Goal: Find specific page/section: Find specific page/section

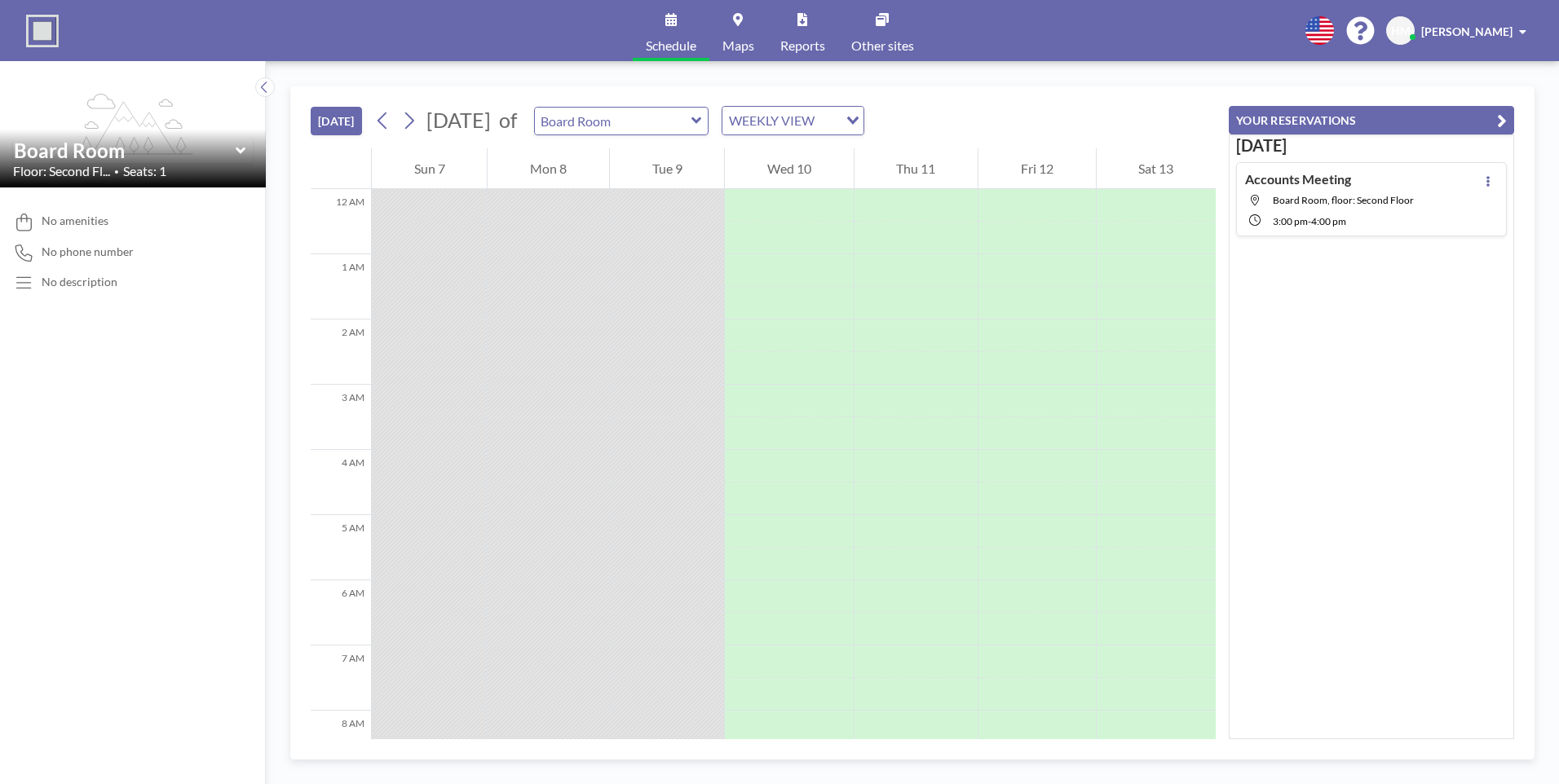
scroll to position [554, 0]
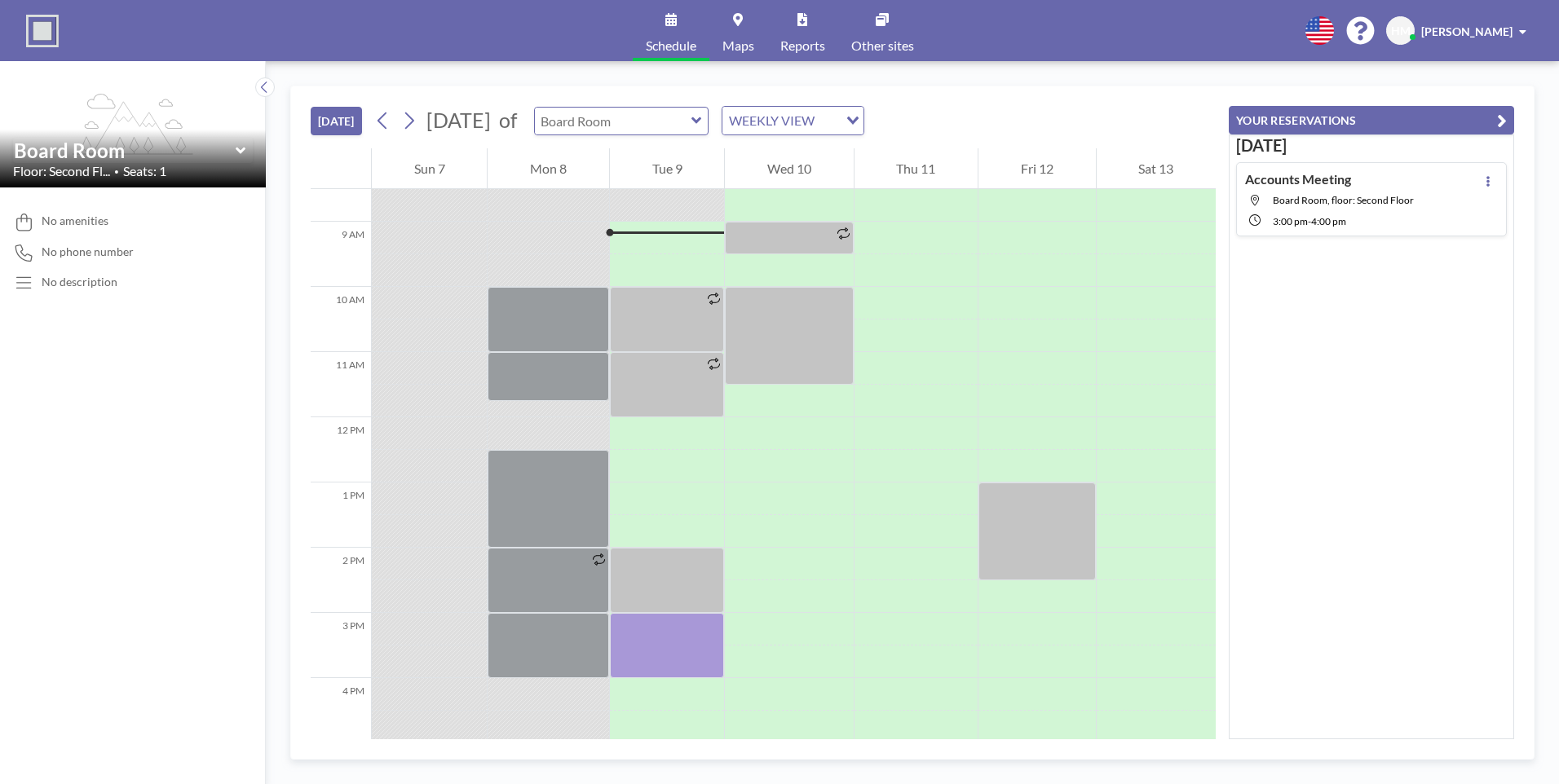
click at [667, 121] on input "text" at bounding box center [612, 121] width 156 height 26
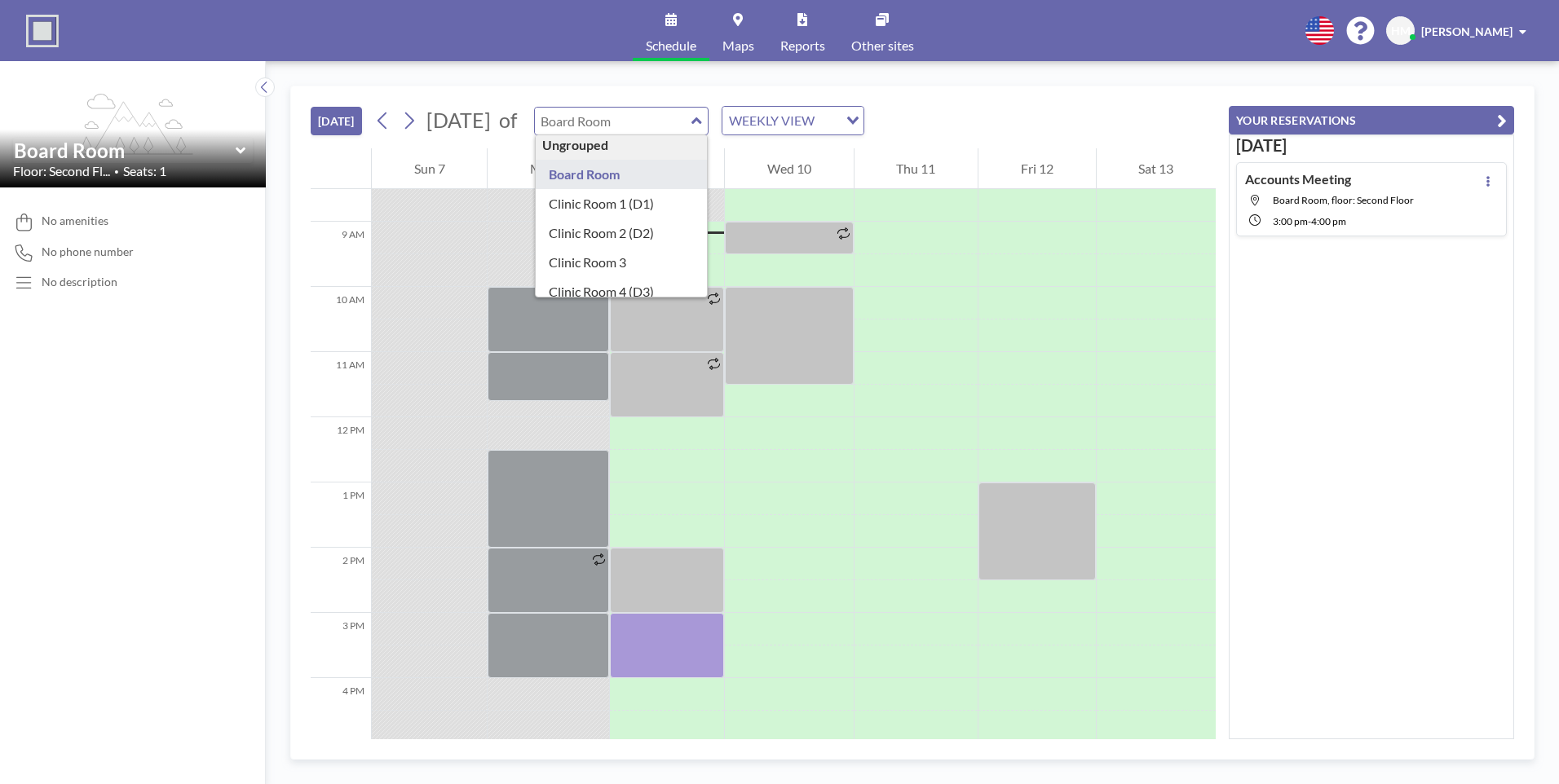
scroll to position [0, 0]
type input "Board Room"
click at [836, 134] on div "WEEKLY VIEW Loading..." at bounding box center [793, 120] width 143 height 29
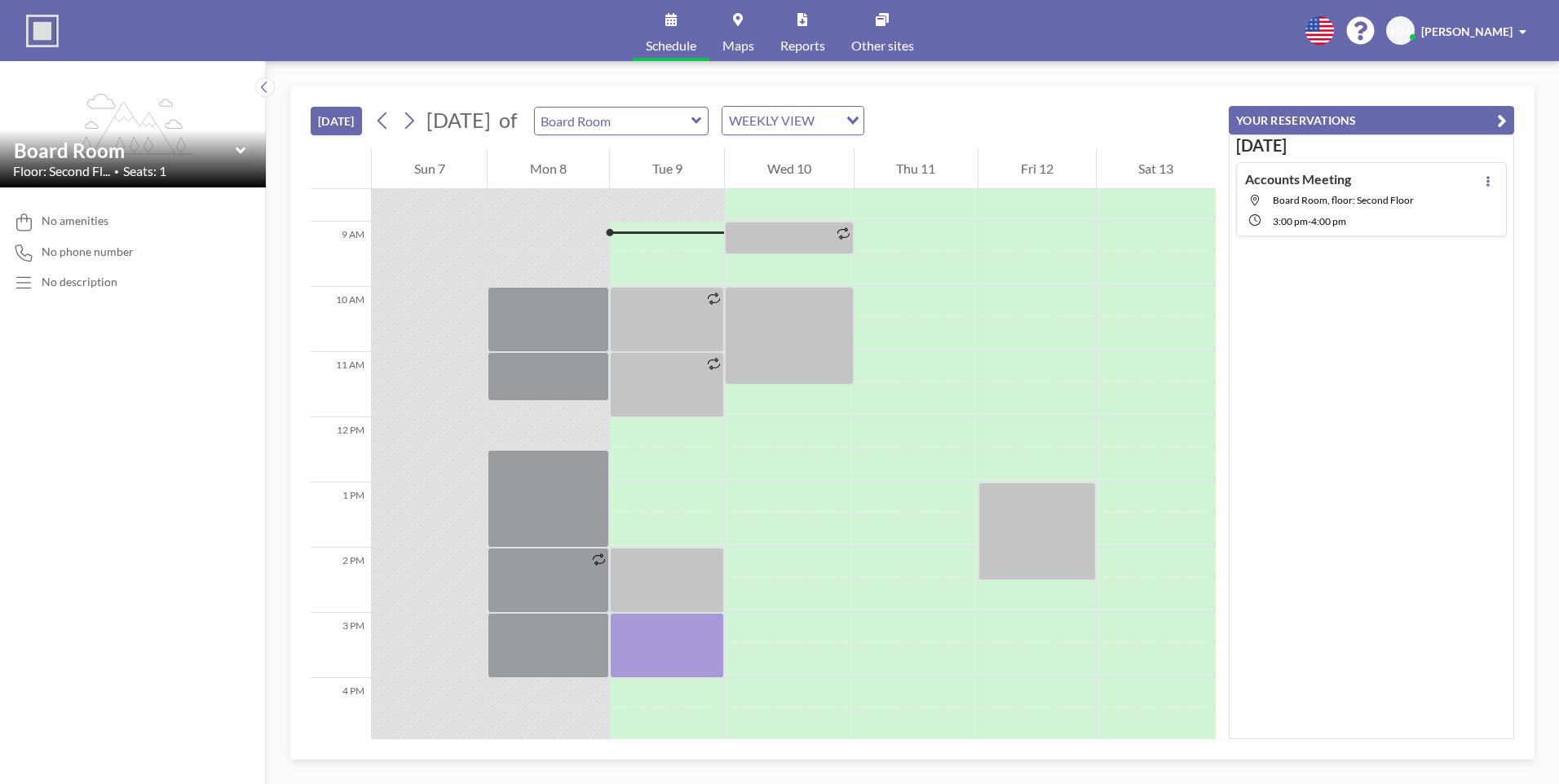
click at [838, 116] on div "WEEKLY VIEW" at bounding box center [780, 119] width 116 height 25
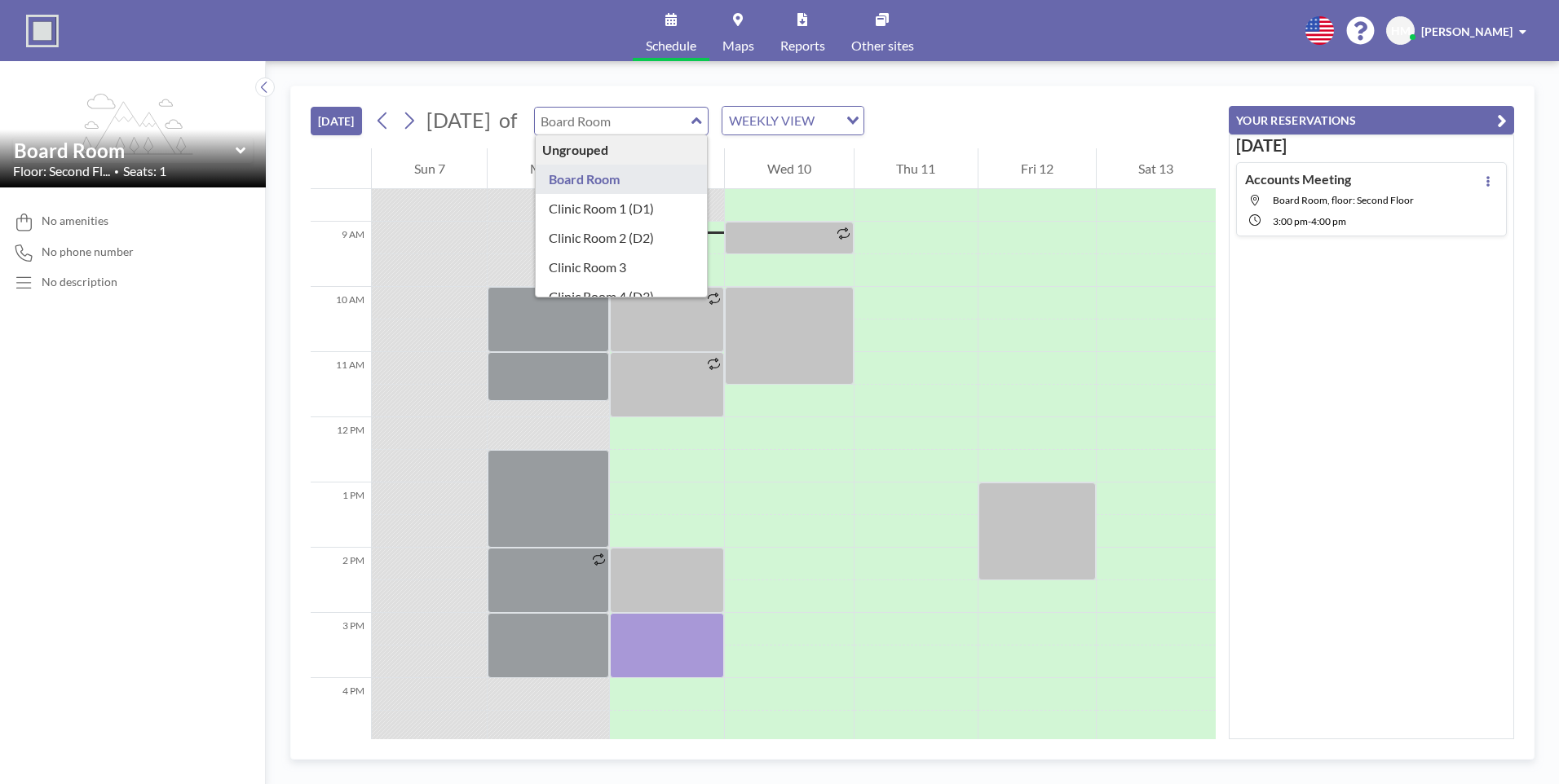
click at [646, 123] on input "text" at bounding box center [612, 121] width 156 height 26
type input "Clinic Room 1 (D1)"
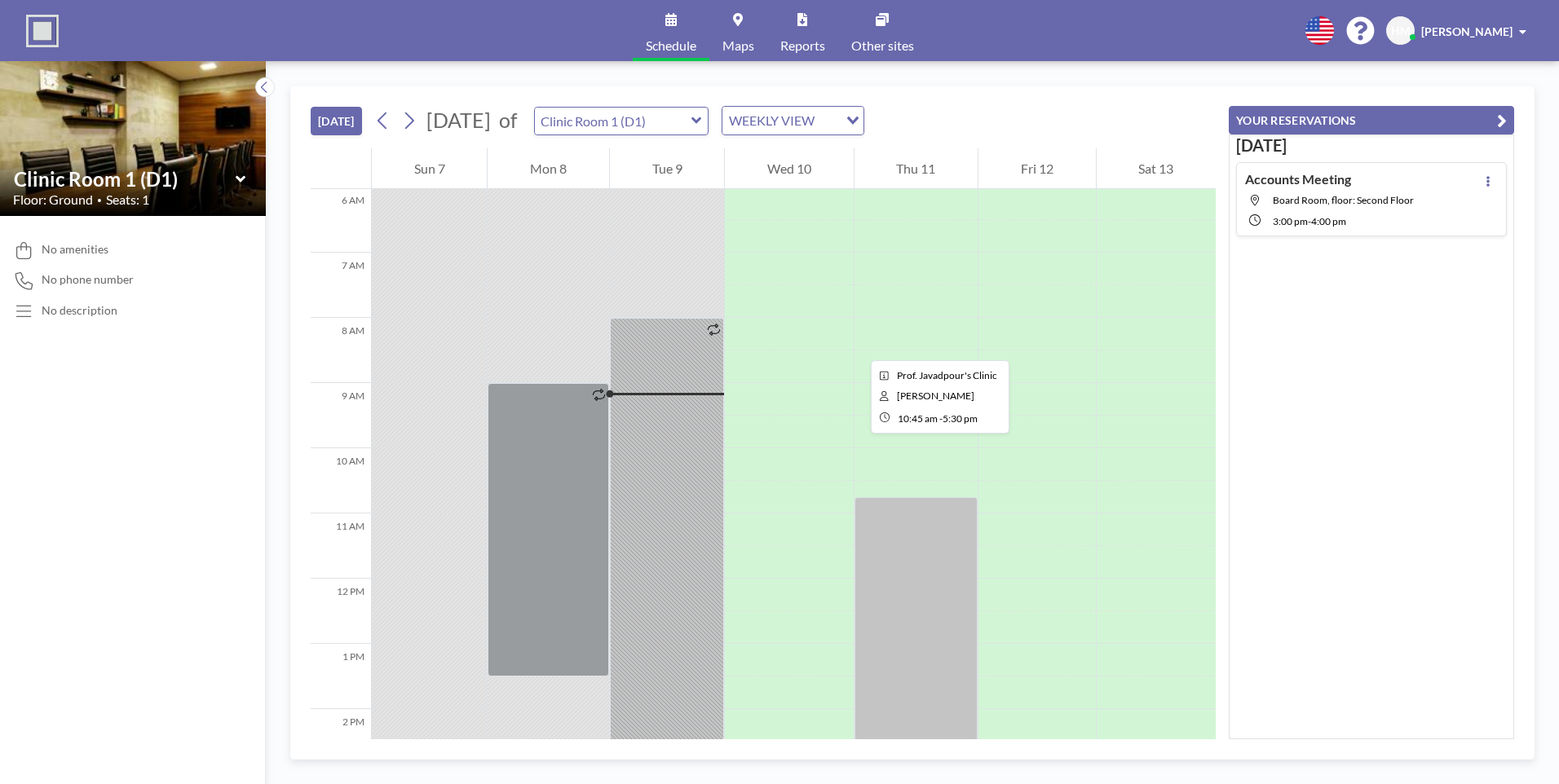
scroll to position [370, 0]
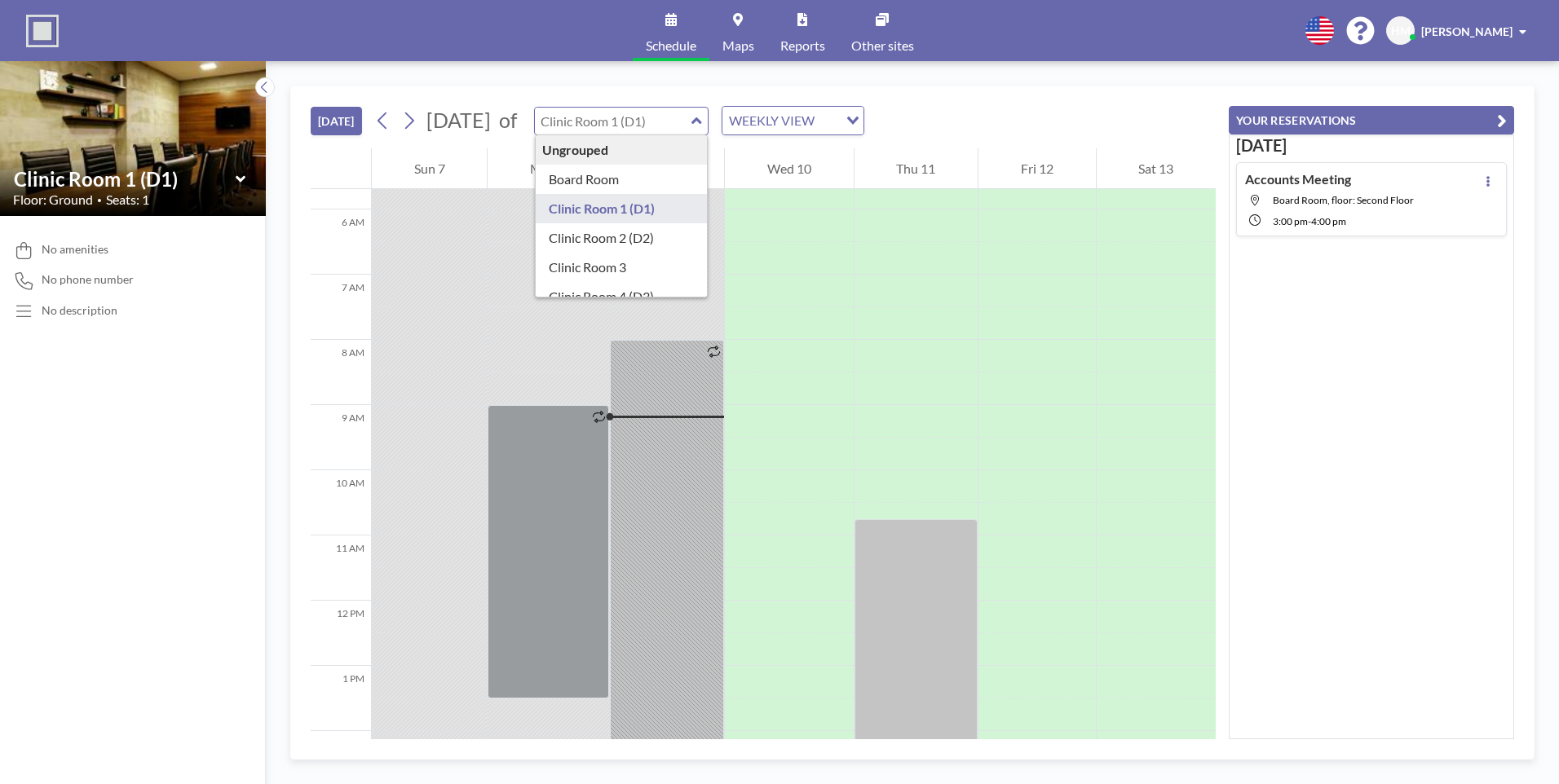
click at [661, 123] on input "text" at bounding box center [612, 121] width 156 height 26
type input "Clinic Room 2 (D2)"
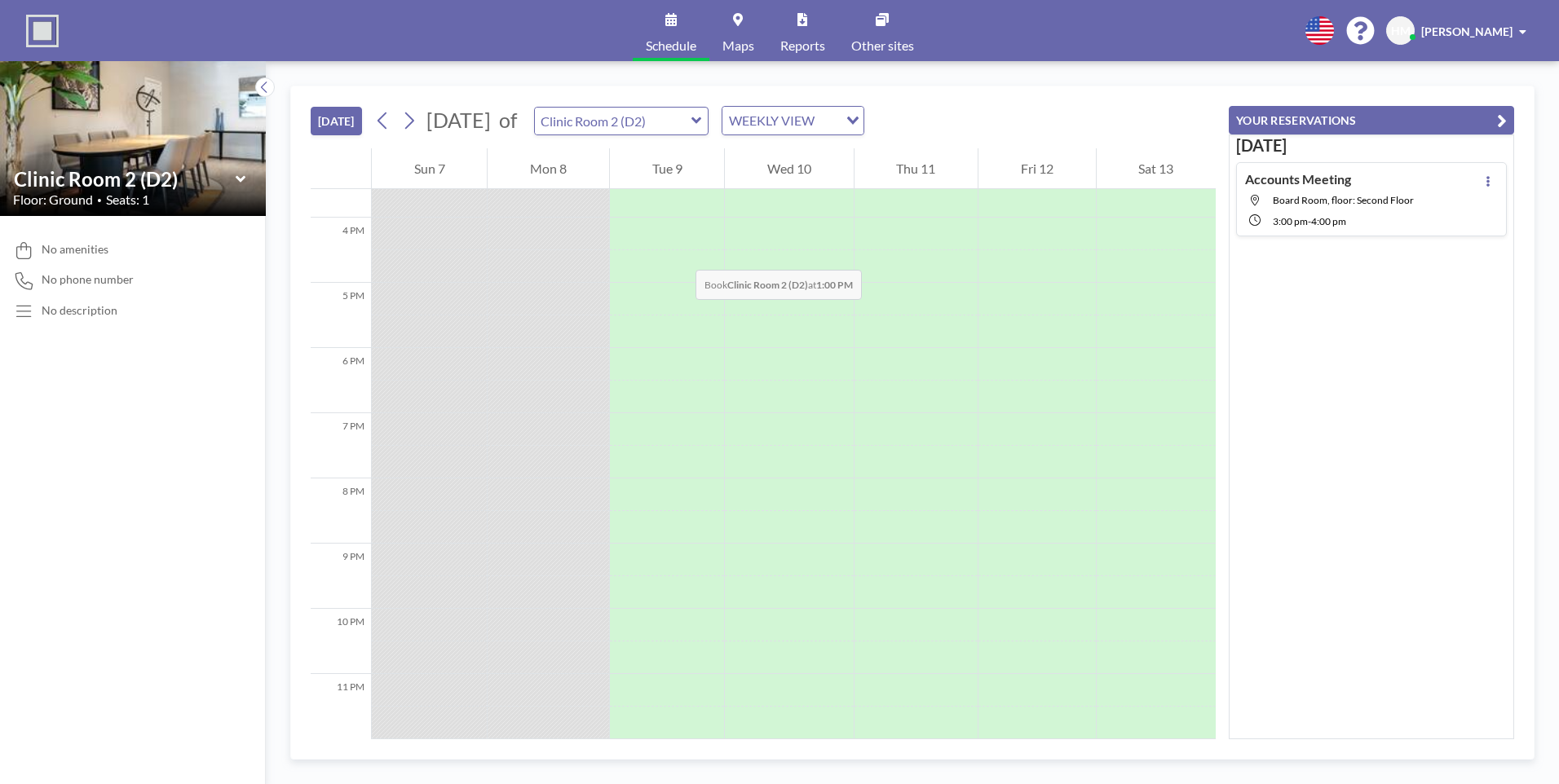
scroll to position [1023, 0]
click at [721, 140] on div "[DATE] [DATE] of Clinic Room 2 (D2) WEEKLY VIEW Loading..." at bounding box center [763, 117] width 905 height 62
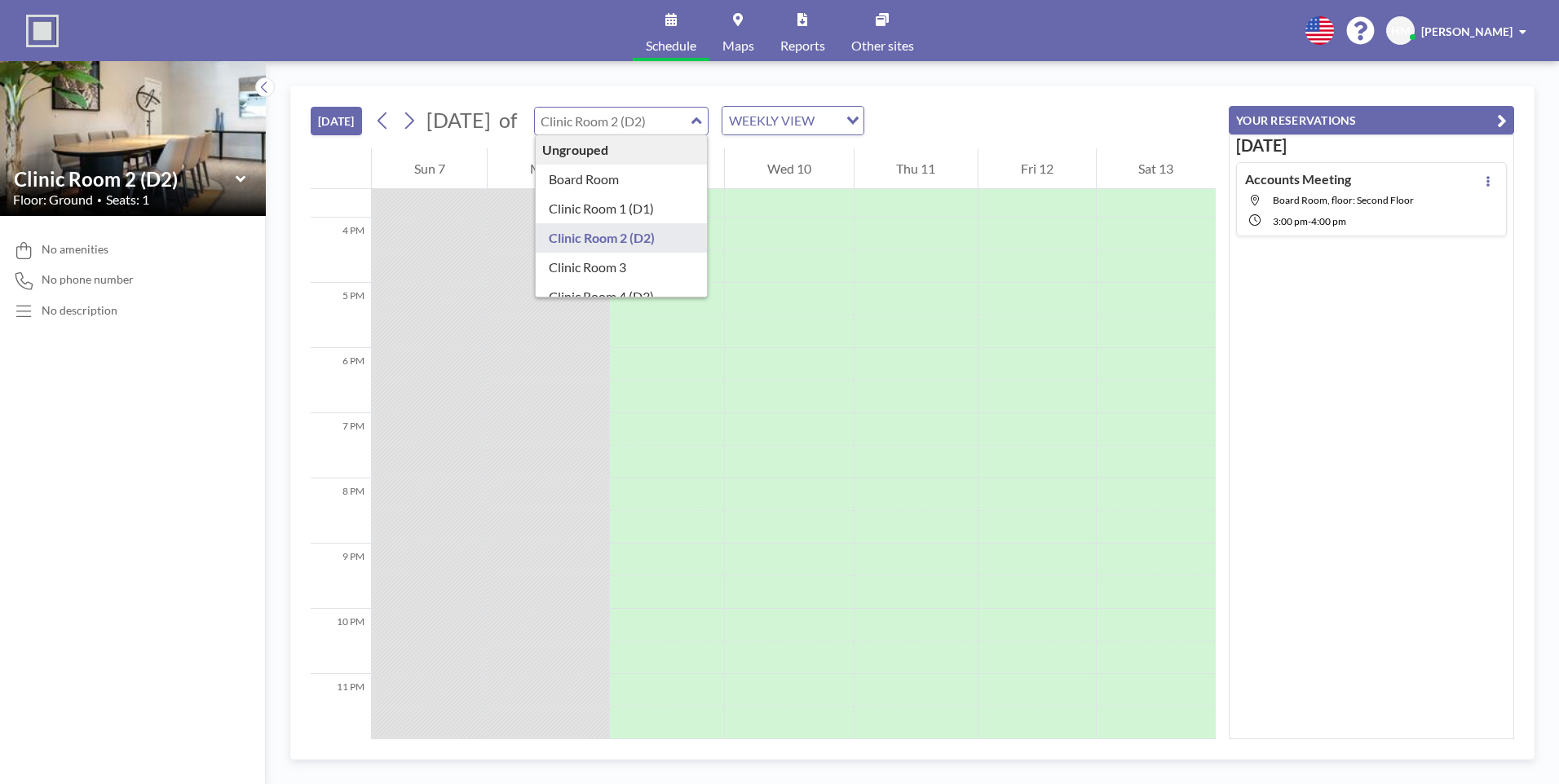
drag, startPoint x: 724, startPoint y: 119, endPoint x: 724, endPoint y: 187, distance: 68.0
click at [692, 122] on input "text" at bounding box center [612, 121] width 156 height 26
type input "Clinic Room 3"
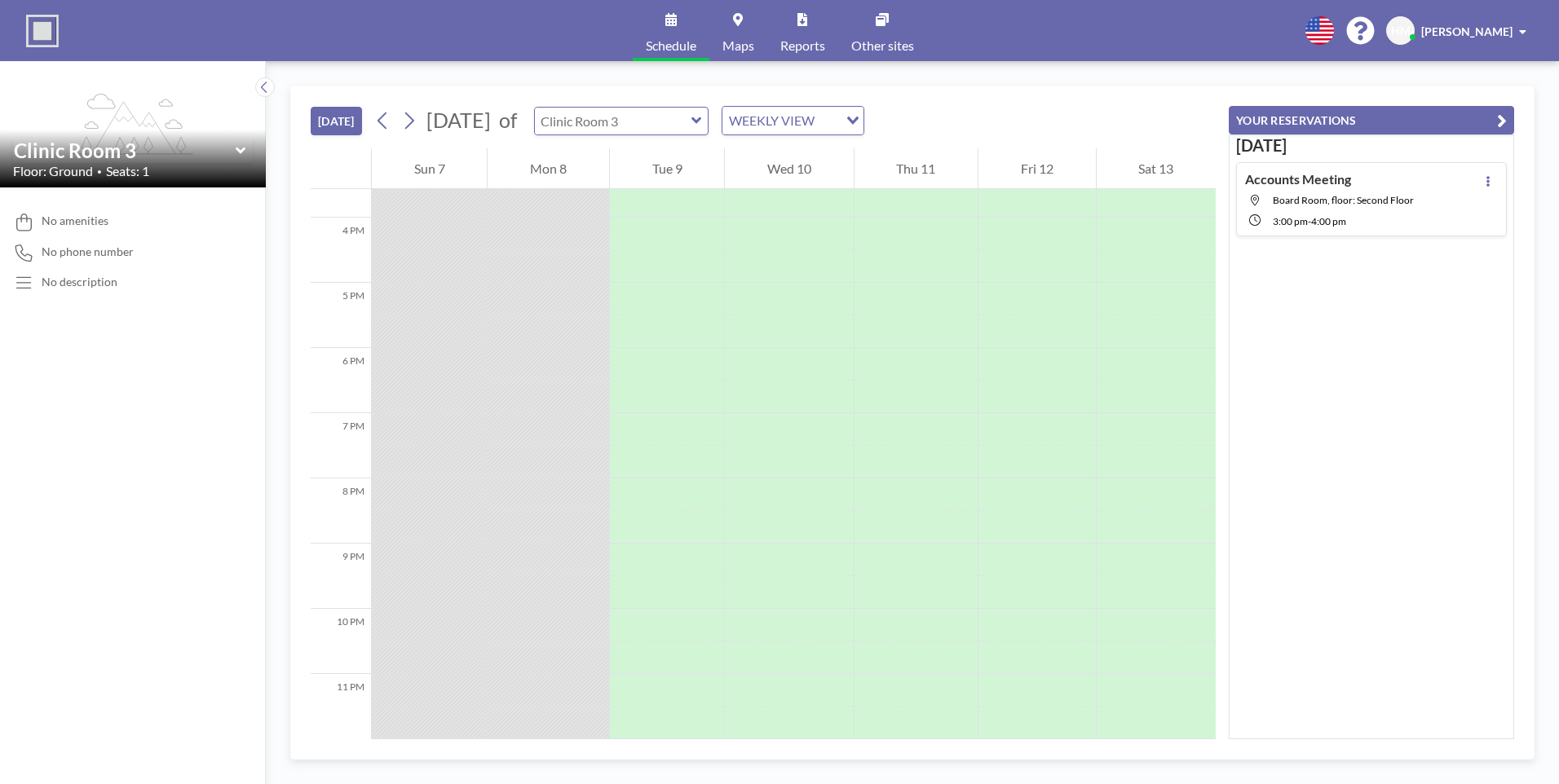
click at [692, 131] on input "text" at bounding box center [612, 121] width 156 height 26
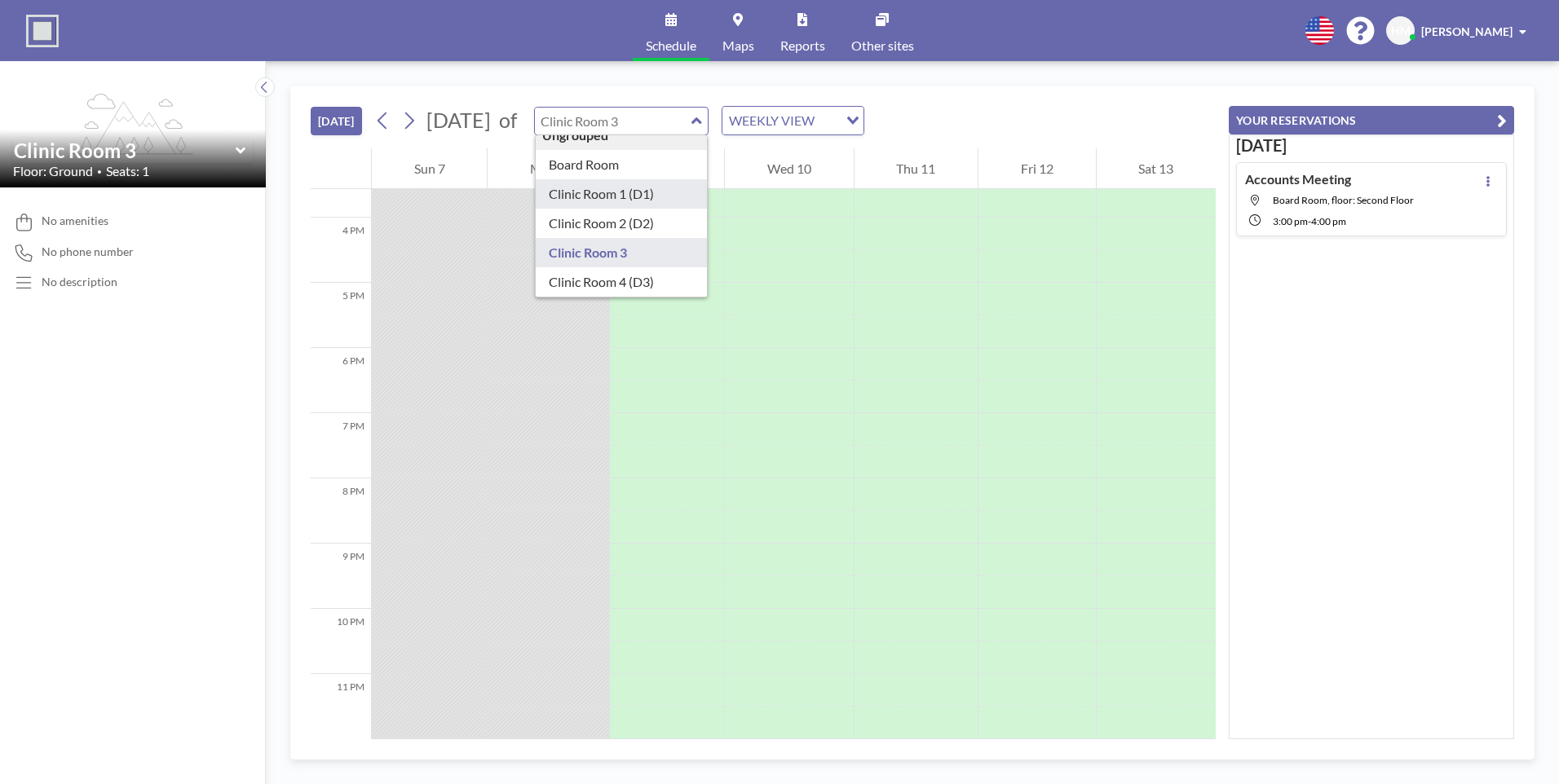
scroll to position [23, 0]
type input "Clinic Room 4 (D3)"
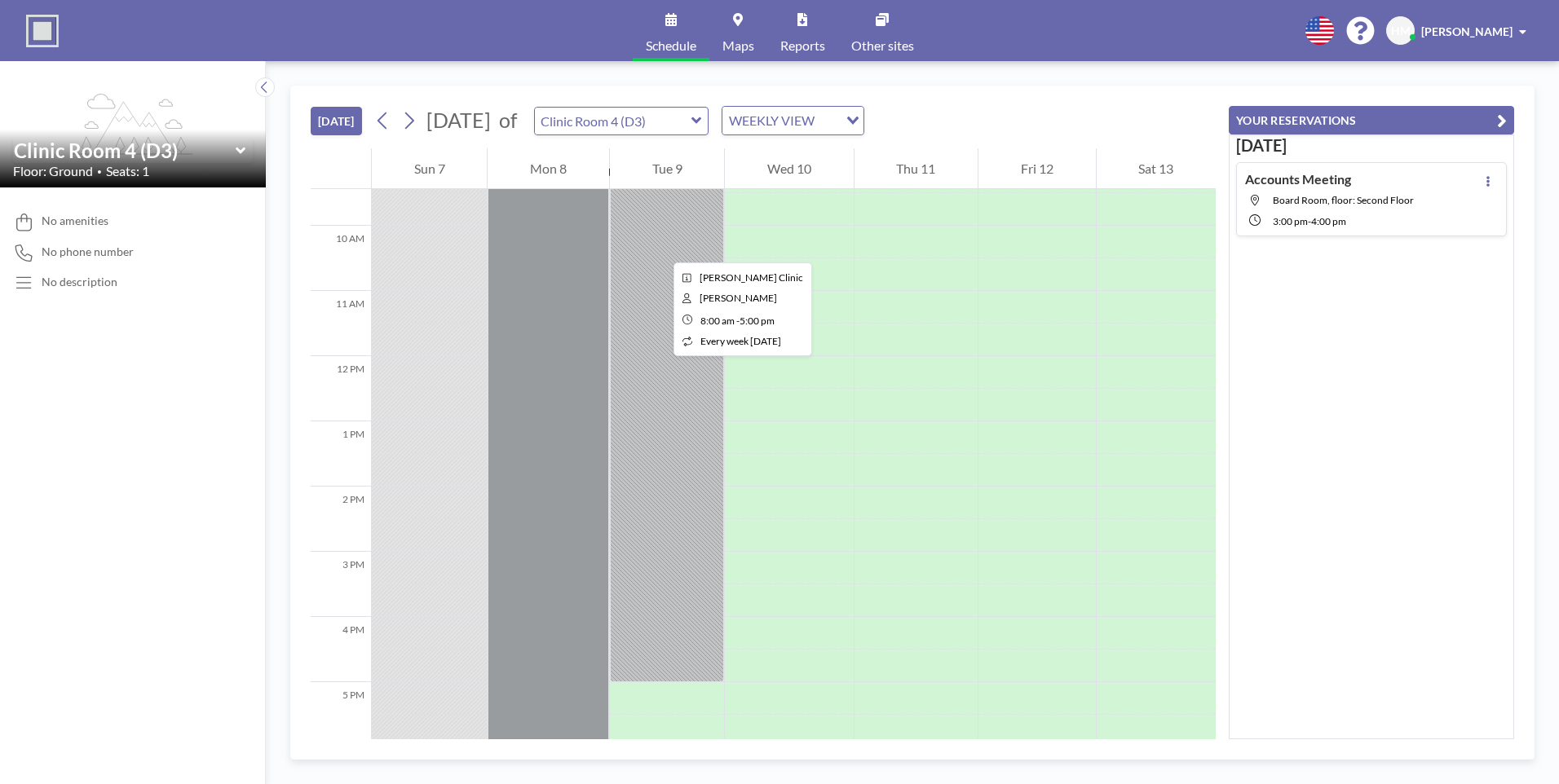
scroll to position [370, 0]
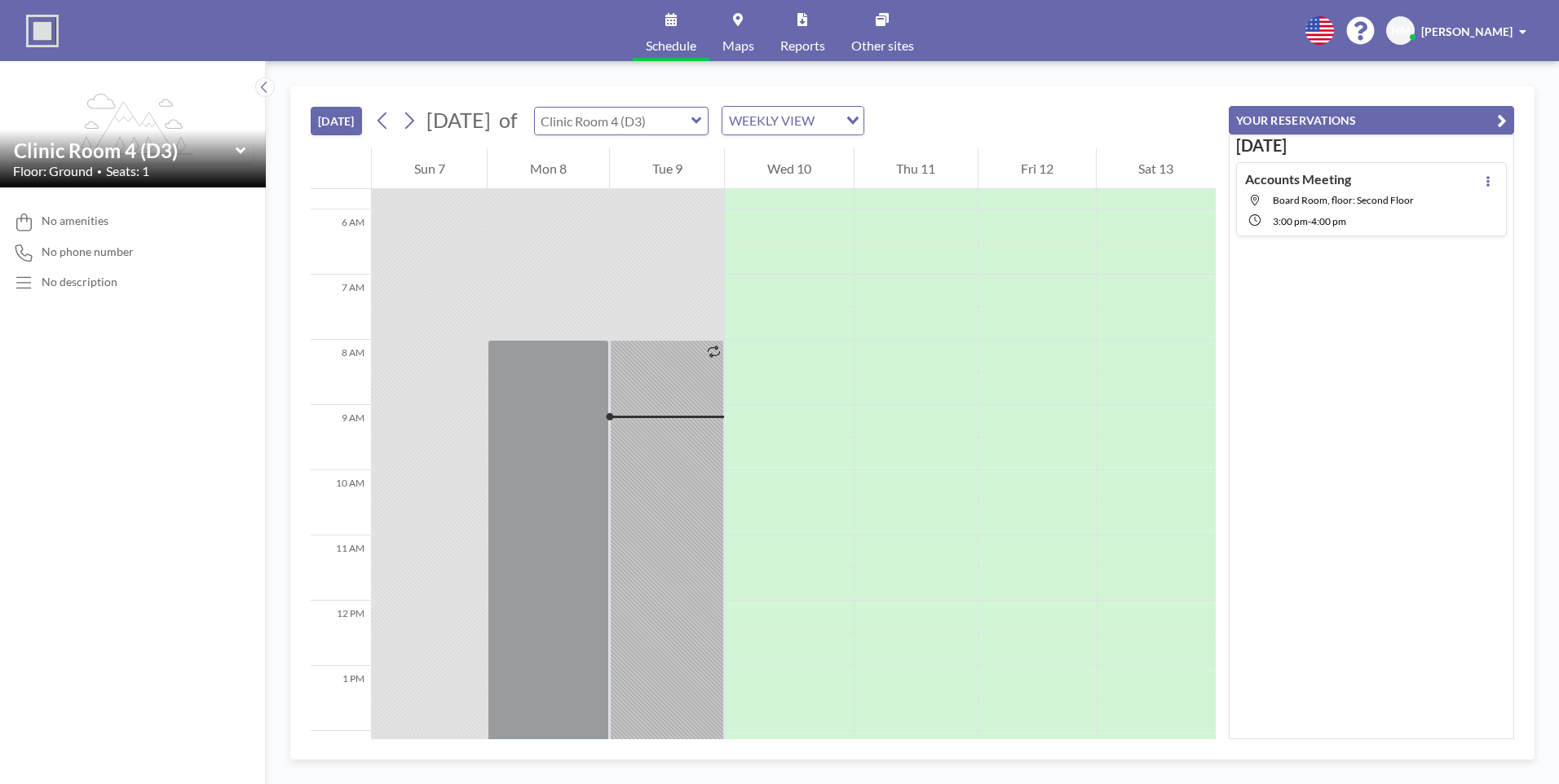
click at [692, 131] on input "text" at bounding box center [612, 121] width 156 height 26
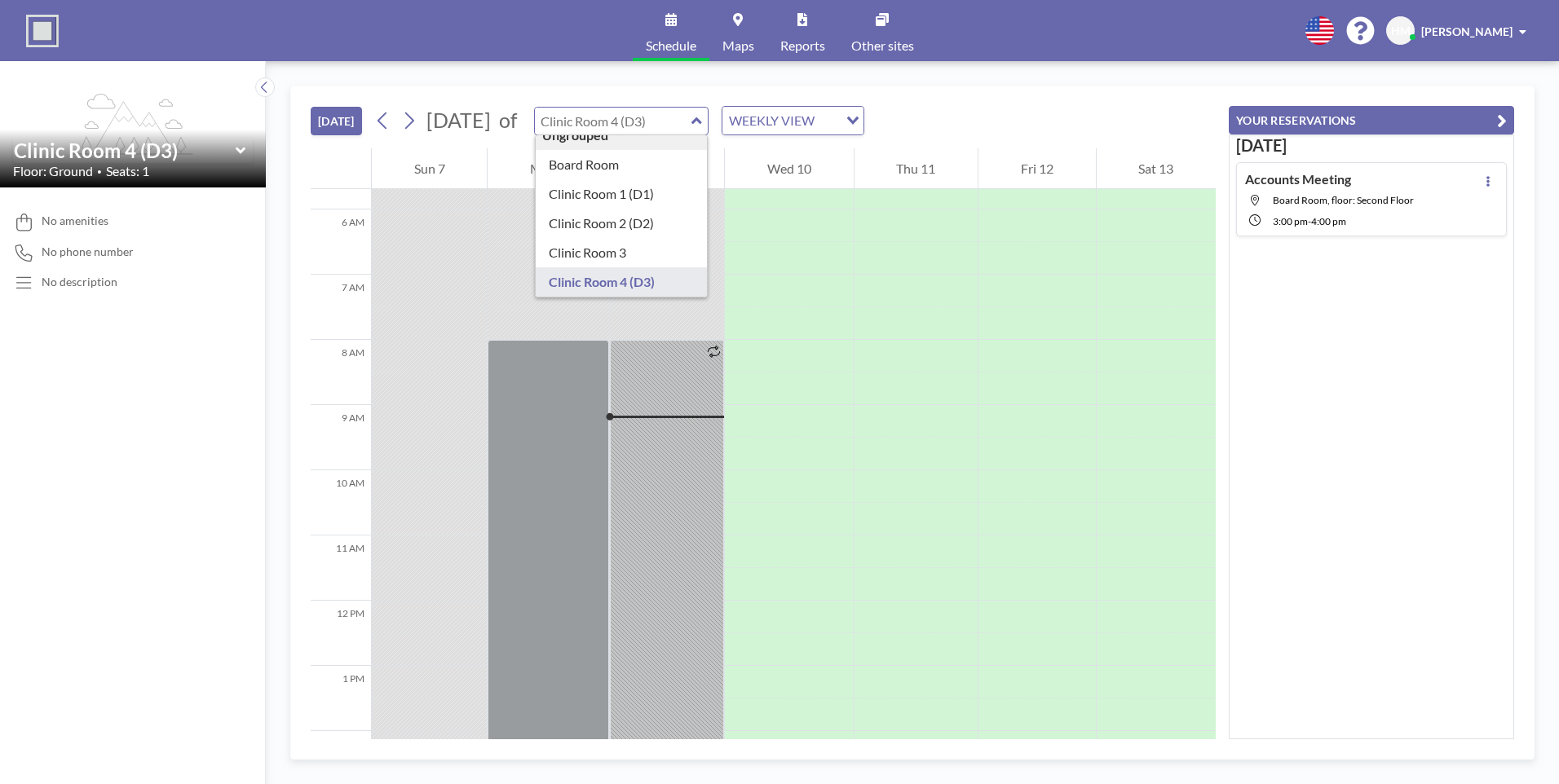
scroll to position [23, 0]
type input "Clinic Room 3"
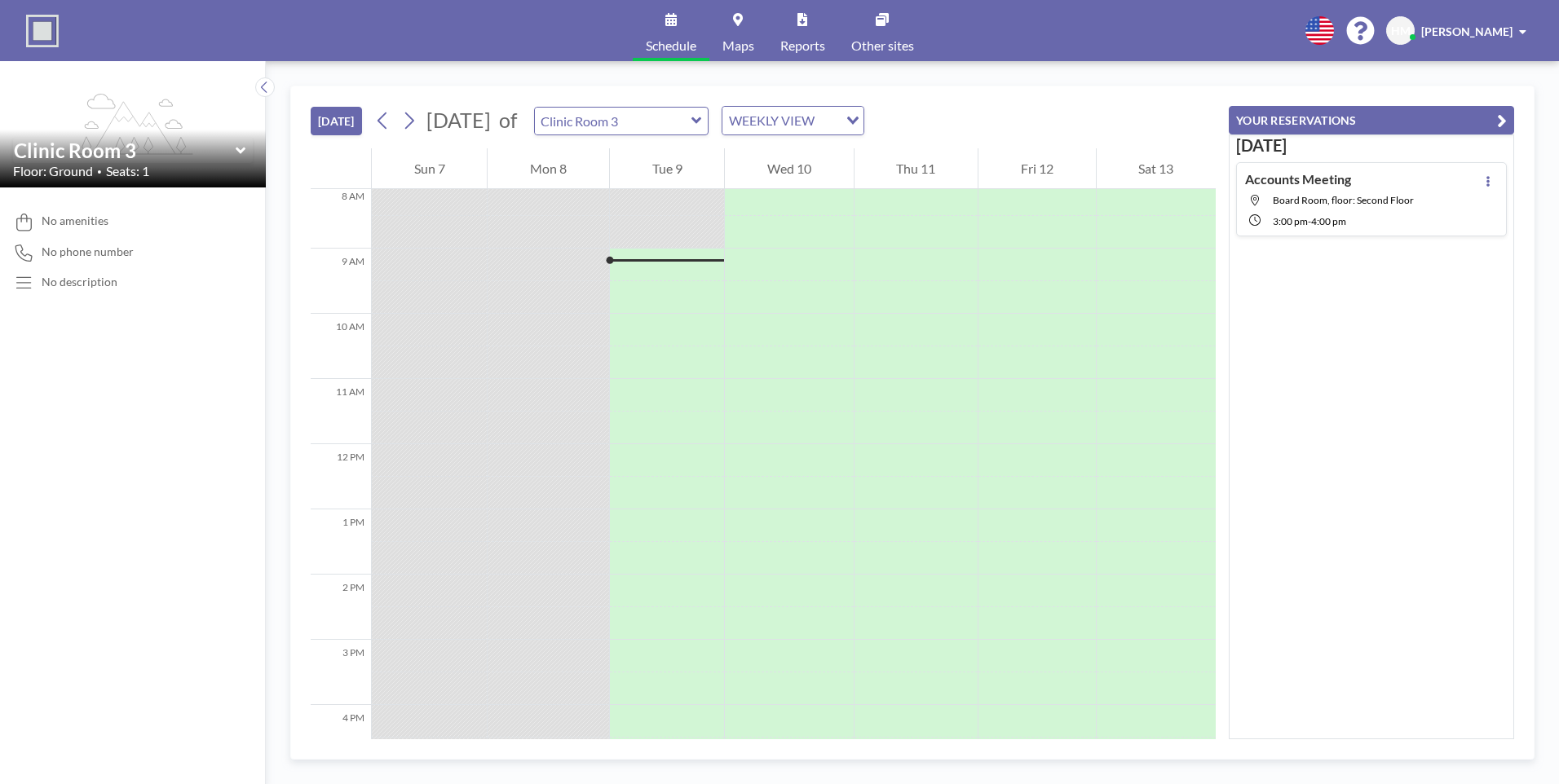
scroll to position [554, 0]
click at [687, 123] on input "text" at bounding box center [612, 121] width 156 height 26
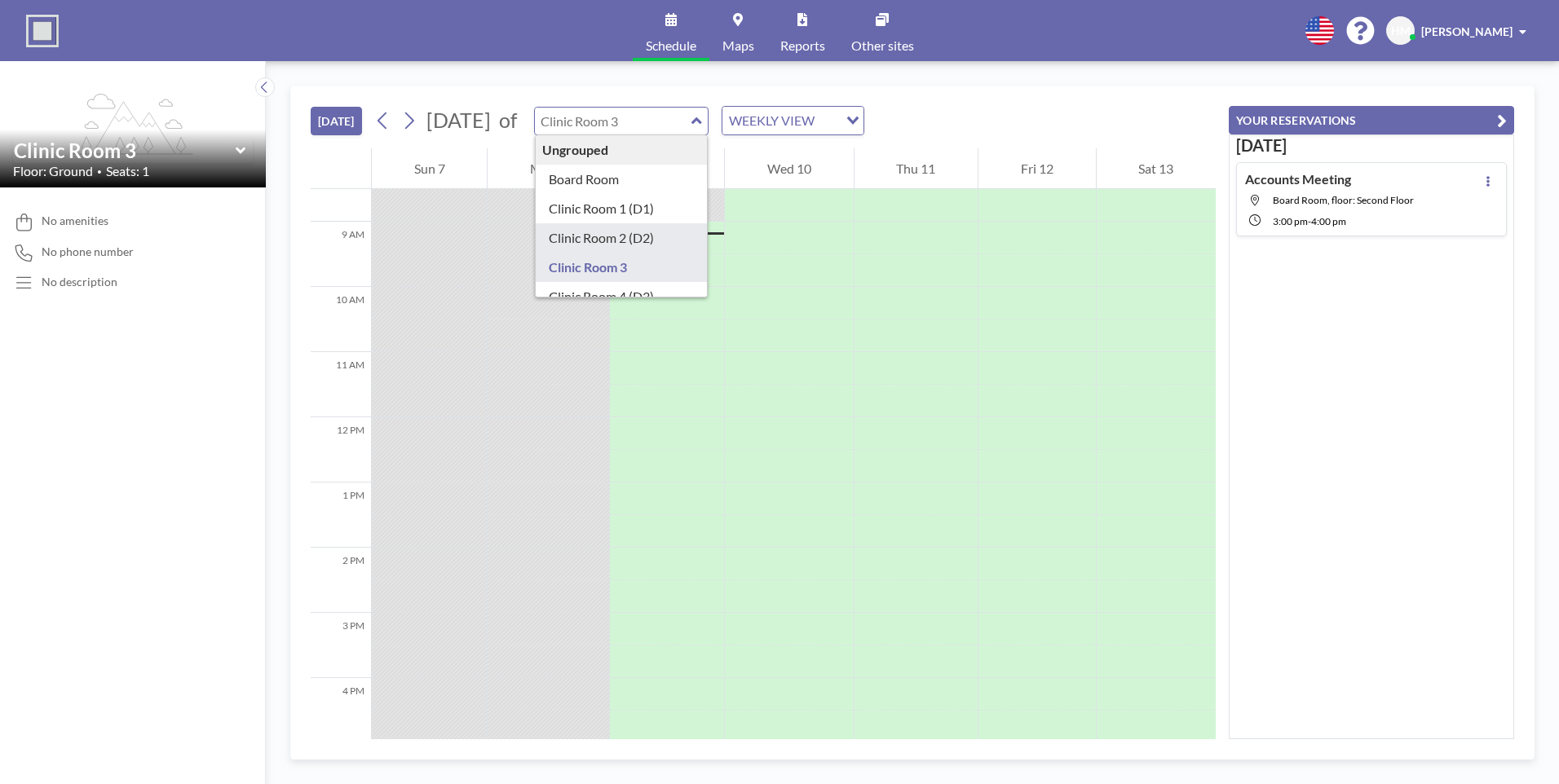
type input "Clinic Room 2 (D2)"
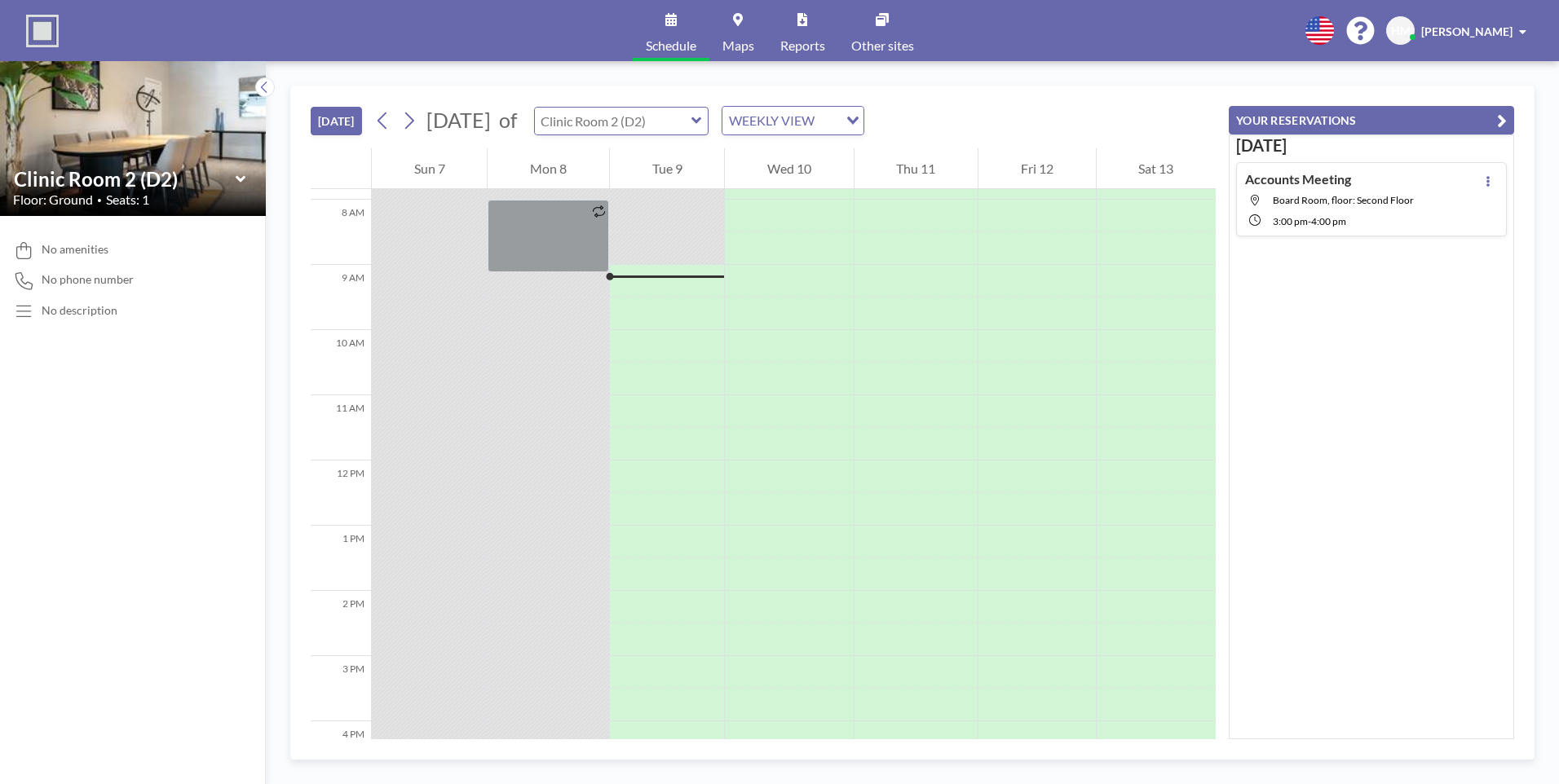
click at [667, 124] on input "text" at bounding box center [612, 121] width 156 height 26
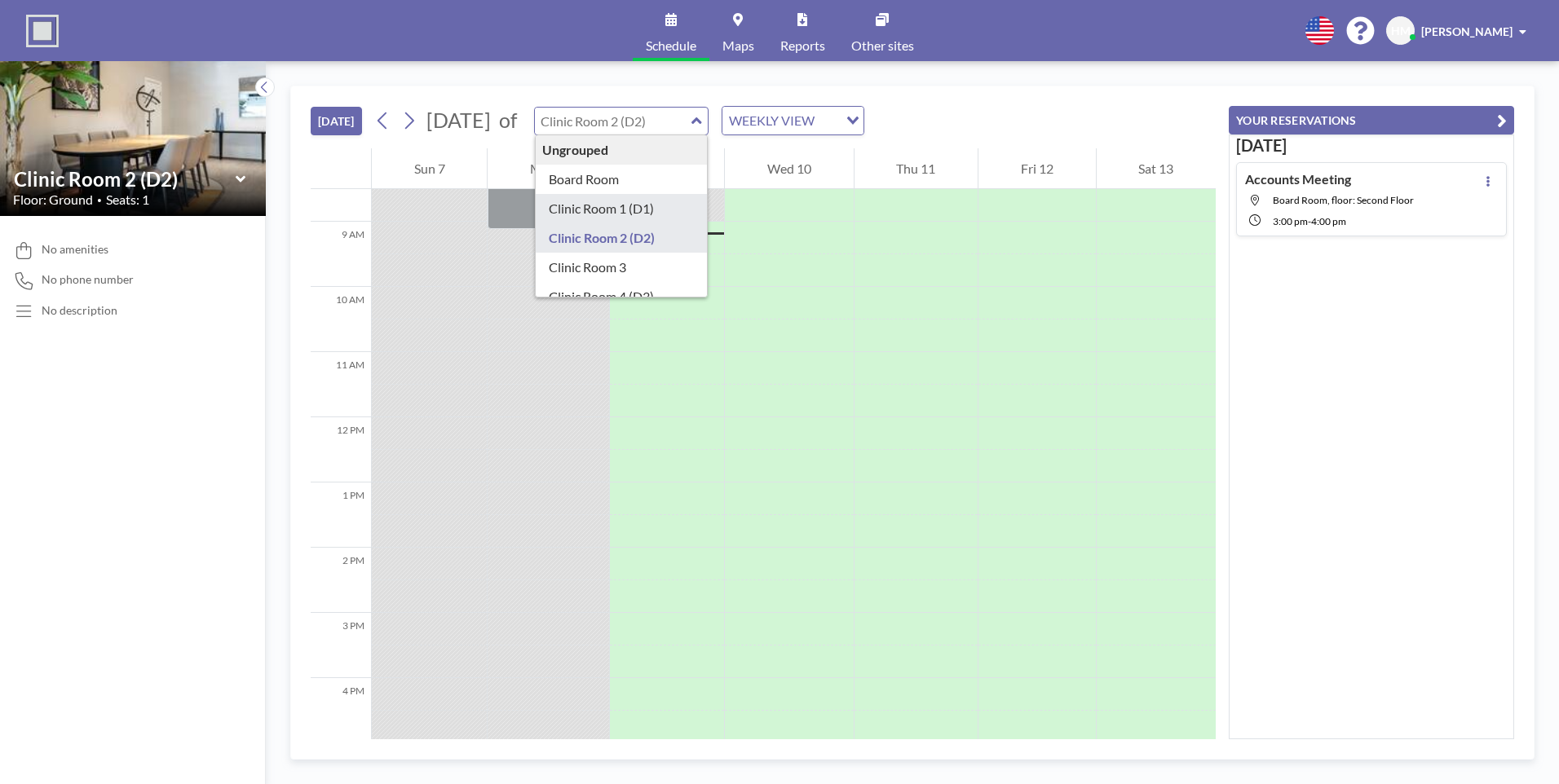
type input "Clinic Room 1 (D1)"
